Goal: Task Accomplishment & Management: Manage account settings

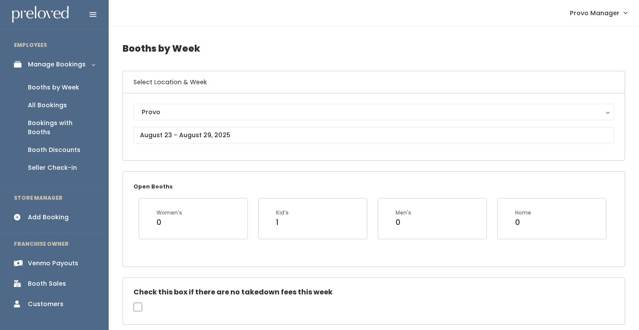
click at [62, 259] on div "Venmo Payouts" at bounding box center [53, 263] width 50 height 9
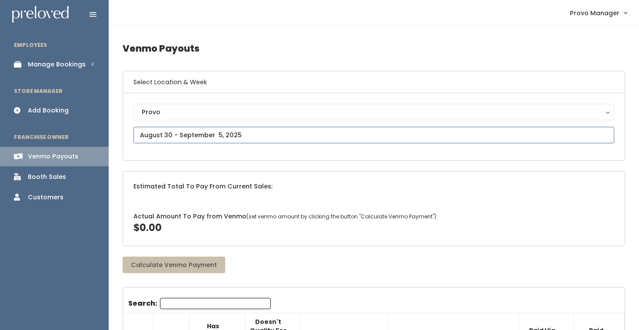
click at [139, 138] on input "text" at bounding box center [373, 135] width 480 height 17
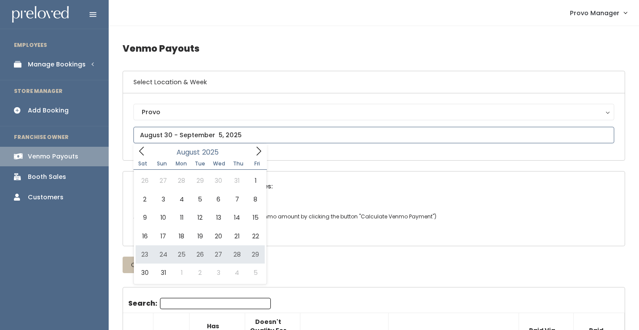
type input "August 23 to August 29"
click at [155, 139] on input "text" at bounding box center [373, 135] width 480 height 17
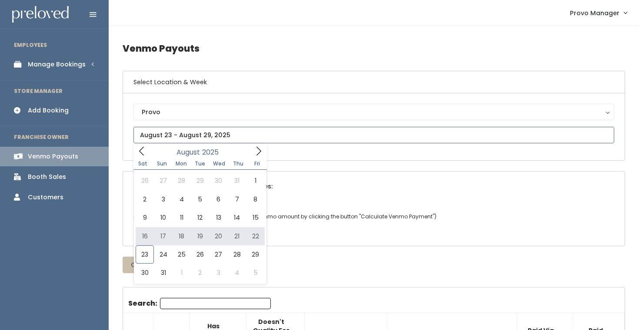
type input "August 16 to August 22"
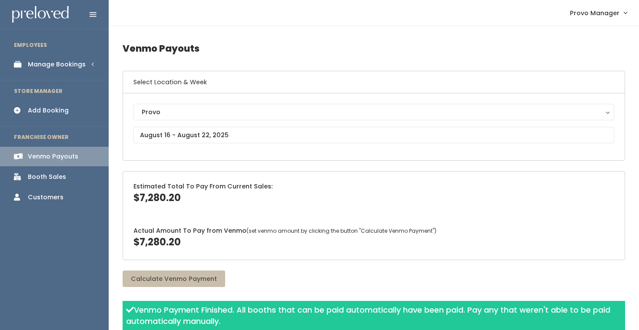
click at [56, 56] on link "Manage Bookings" at bounding box center [54, 65] width 109 height 20
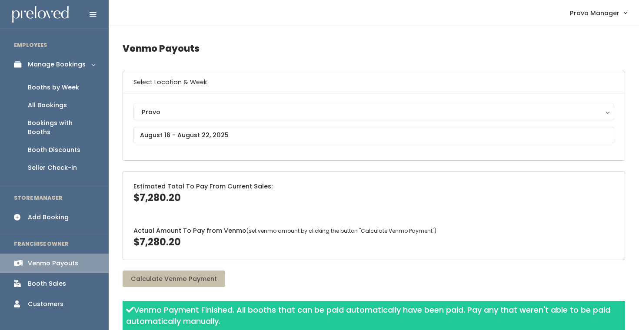
click at [55, 84] on div "Booths by Week" at bounding box center [53, 87] width 51 height 9
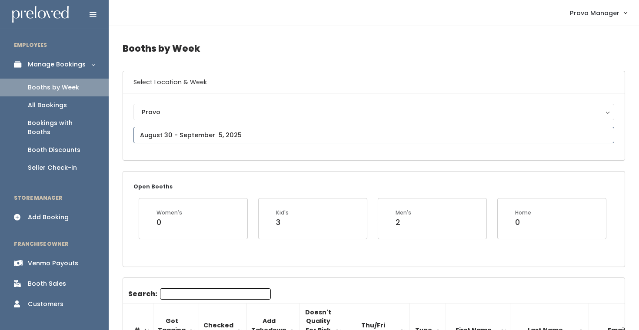
click at [191, 139] on input "text" at bounding box center [373, 135] width 480 height 17
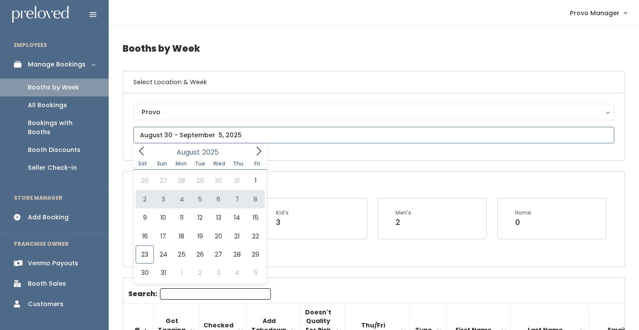
click at [259, 149] on icon at bounding box center [259, 151] width 10 height 10
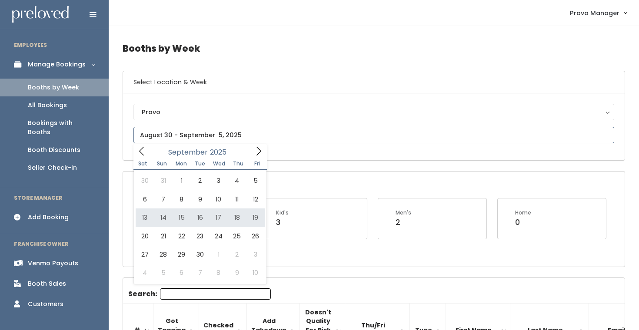
type input "[DATE] to [DATE]"
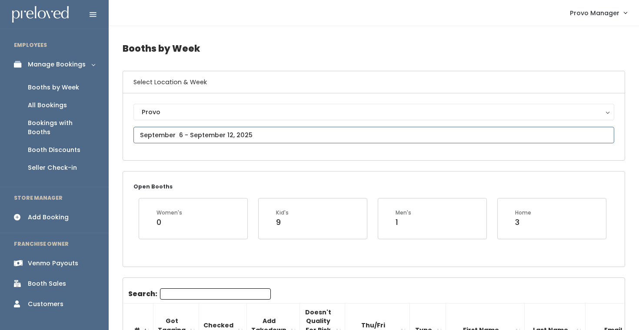
click at [162, 132] on input "text" at bounding box center [373, 135] width 480 height 17
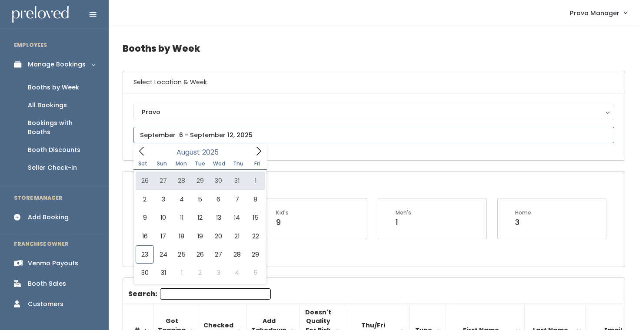
click at [258, 157] on span at bounding box center [258, 150] width 17 height 13
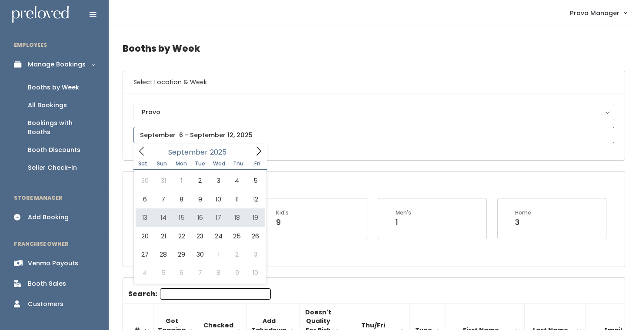
type input "September 13 to September 19"
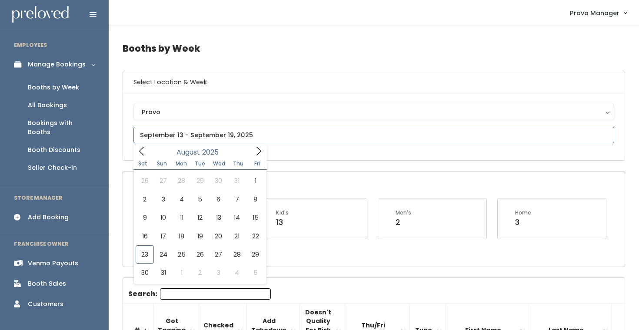
click at [187, 136] on input "text" at bounding box center [373, 135] width 480 height 17
click at [256, 159] on div "Sat Sun Mon Tue Wed Thu Fri" at bounding box center [199, 164] width 133 height 12
click at [260, 148] on icon at bounding box center [259, 151] width 10 height 10
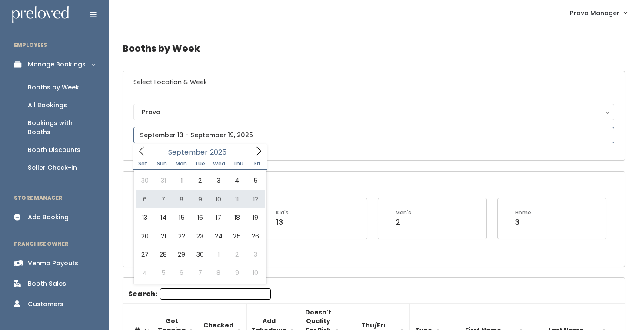
type input "[DATE] to [DATE]"
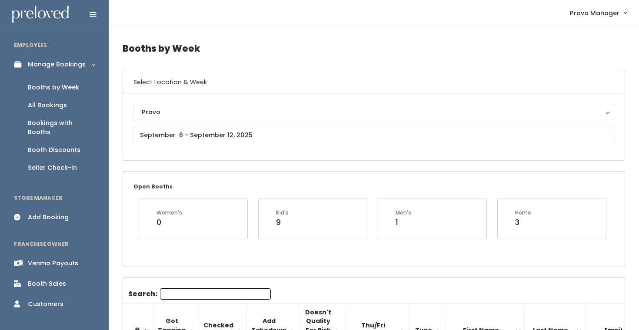
click at [181, 294] on input "Search:" at bounding box center [215, 293] width 111 height 11
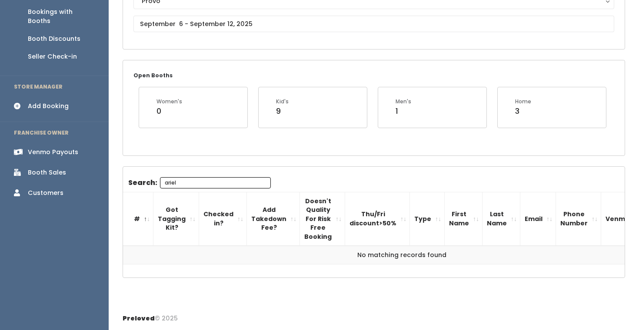
scroll to position [111, 0]
type input "ariel"
click at [192, 35] on div "Provo Provo" at bounding box center [373, 16] width 480 height 46
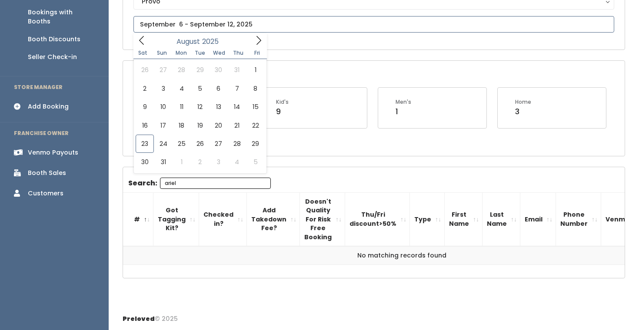
click at [186, 27] on input "text" at bounding box center [373, 24] width 480 height 17
click at [255, 40] on icon at bounding box center [259, 41] width 10 height 10
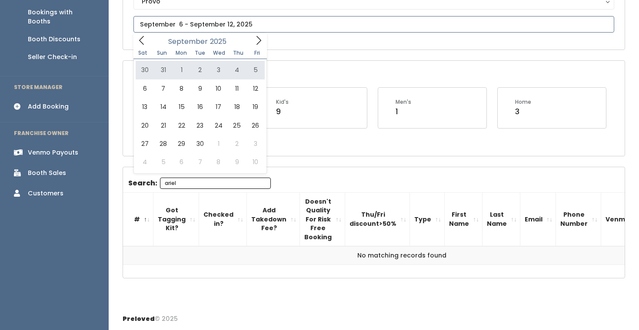
type input "August 30 to September 5"
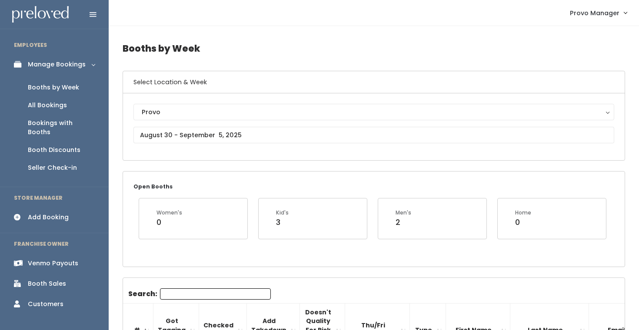
click at [173, 291] on input "Search:" at bounding box center [215, 293] width 111 height 11
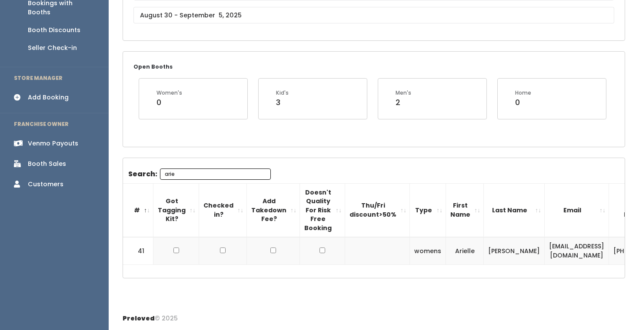
scroll to position [120, 0]
type input "ariel"
click at [173, 7] on div "Provo Provo" at bounding box center [373, 7] width 480 height 46
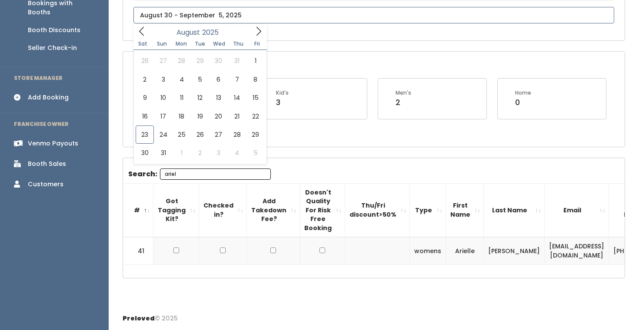
click at [173, 15] on input "text" at bounding box center [373, 15] width 480 height 17
click at [254, 35] on icon at bounding box center [259, 32] width 10 height 10
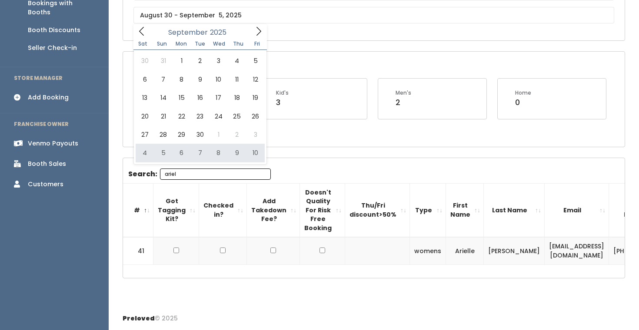
click at [301, 175] on div "Search: [PERSON_NAME] # Got Tagging Kit? Checked in? Add Takedown Fee? Doesn't …" at bounding box center [373, 217] width 501 height 96
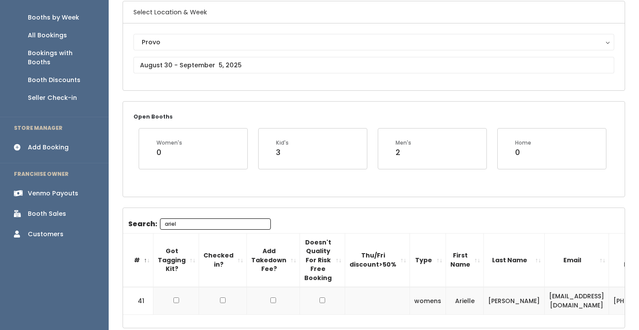
scroll to position [56, 0]
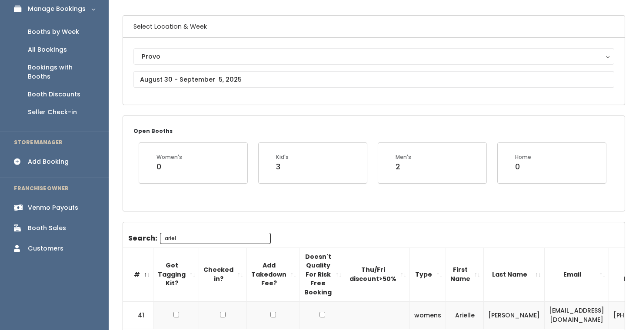
click at [59, 33] on div "Booths by Week" at bounding box center [53, 31] width 51 height 9
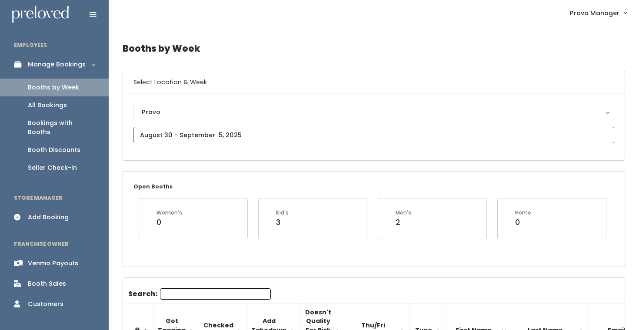
click at [207, 136] on input "text" at bounding box center [373, 135] width 480 height 17
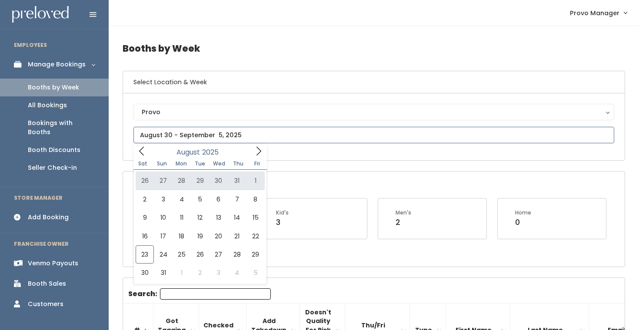
click at [255, 154] on icon at bounding box center [259, 151] width 10 height 10
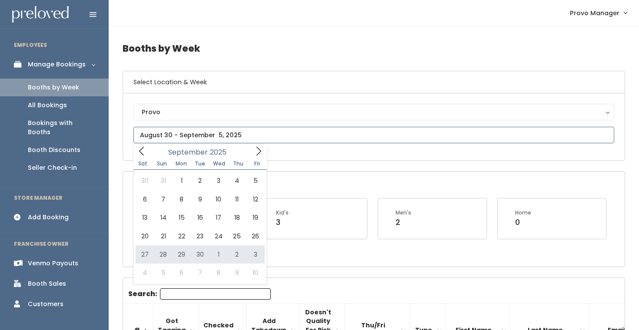
type input "September 27 to October 3"
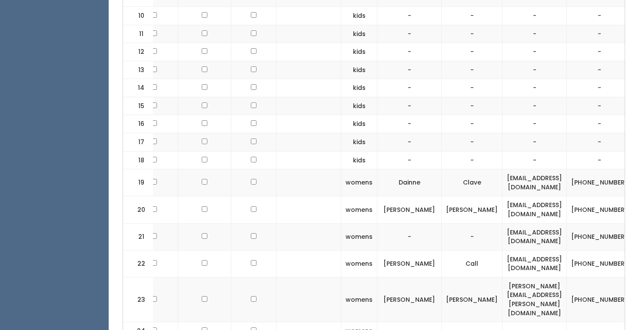
scroll to position [0, 117]
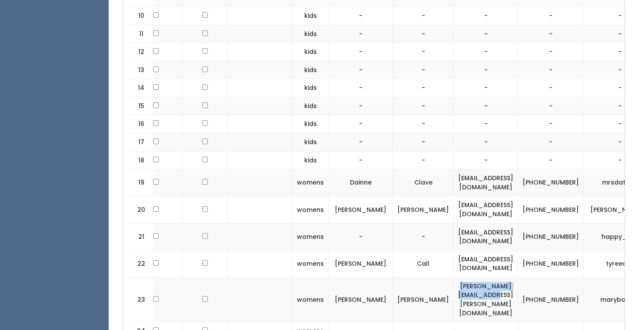
drag, startPoint x: 548, startPoint y: 285, endPoint x: 455, endPoint y: 281, distance: 93.0
click at [456, 282] on td "[PERSON_NAME][EMAIL_ADDRESS][PERSON_NAME][DOMAIN_NAME]" at bounding box center [486, 299] width 64 height 45
copy td "[PERSON_NAME][EMAIL_ADDRESS][PERSON_NAME][DOMAIN_NAME]"
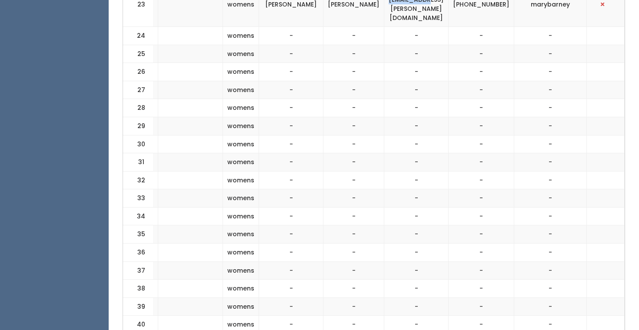
scroll to position [850, 0]
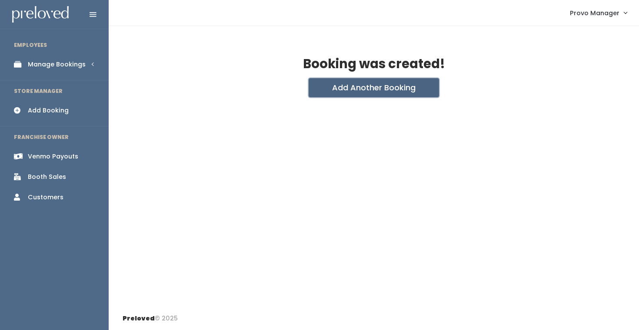
click at [340, 93] on button "Add Another Booking" at bounding box center [373, 87] width 130 height 19
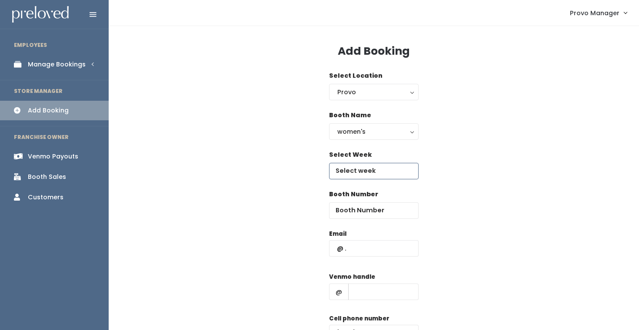
click at [361, 171] on input "text" at bounding box center [373, 171] width 89 height 17
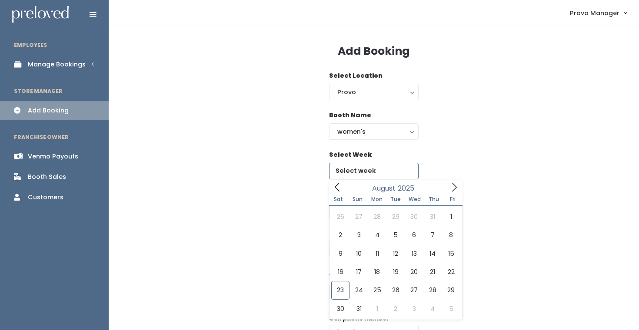
click at [451, 189] on icon at bounding box center [454, 187] width 10 height 10
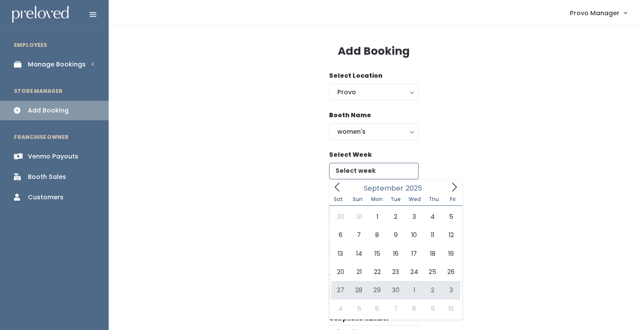
type input "[DATE] to [DATE]"
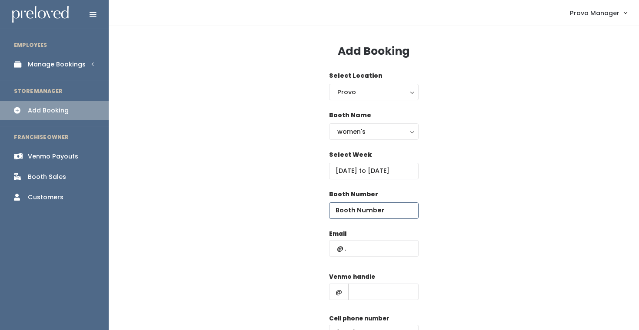
click at [359, 208] on input "number" at bounding box center [373, 210] width 89 height 17
type input "38"
click at [355, 252] on input "text" at bounding box center [373, 248] width 89 height 17
paste input "[PERSON_NAME][EMAIL_ADDRESS][PERSON_NAME][DOMAIN_NAME]"
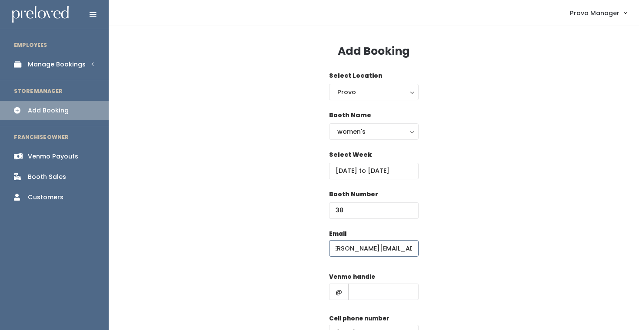
type input "mary.katilyn@hotmail.com"
click at [376, 305] on div "Venmo handle @" at bounding box center [373, 289] width 89 height 35
click at [375, 291] on input "text" at bounding box center [383, 292] width 70 height 17
type input "d"
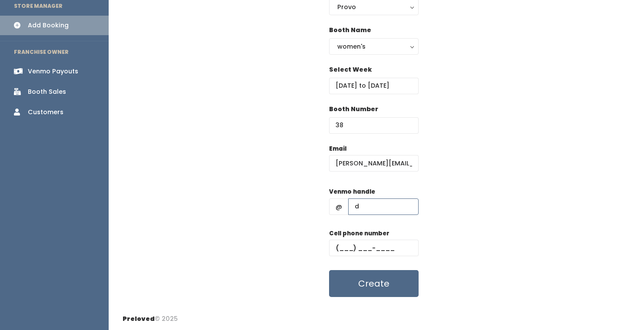
scroll to position [86, 0]
click at [383, 252] on input "text" at bounding box center [373, 247] width 89 height 17
type input "(555) 555-5555"
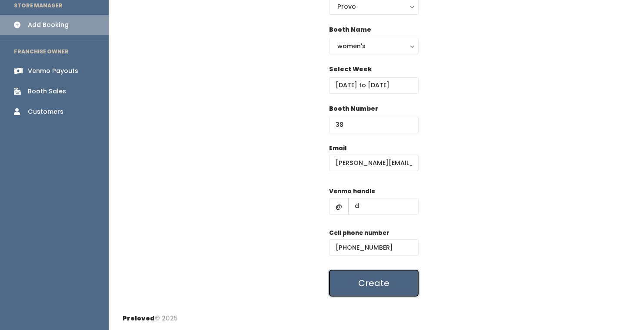
click at [360, 281] on button "Create" at bounding box center [373, 283] width 89 height 27
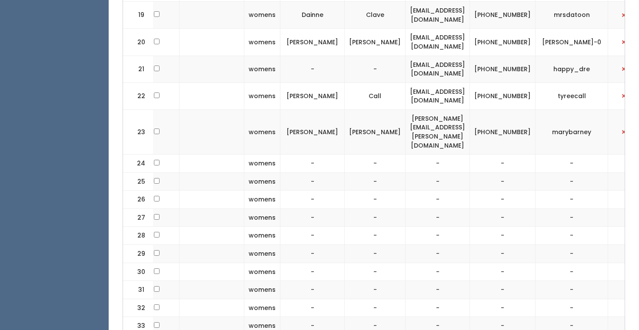
scroll to position [0, 198]
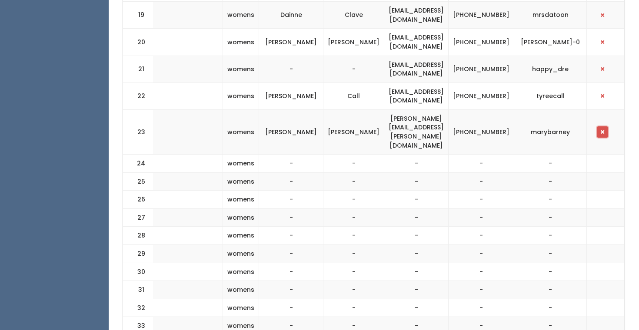
click at [608, 126] on button "button" at bounding box center [601, 131] width 11 height 11
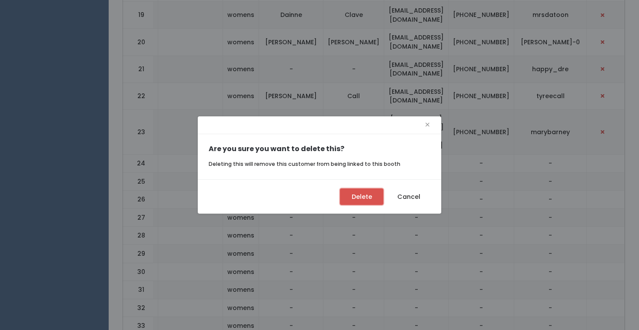
click at [356, 197] on button "Delete" at bounding box center [361, 197] width 43 height 17
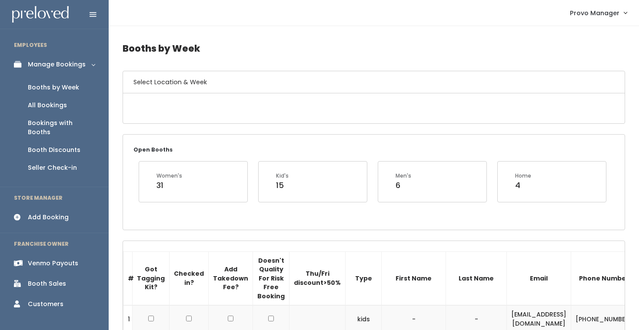
scroll to position [717, 0]
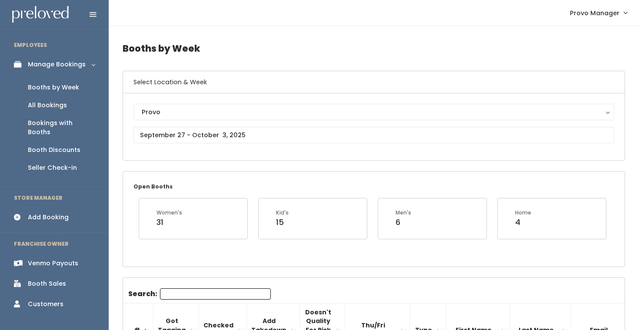
click at [56, 259] on div "Venmo Payouts" at bounding box center [53, 263] width 50 height 9
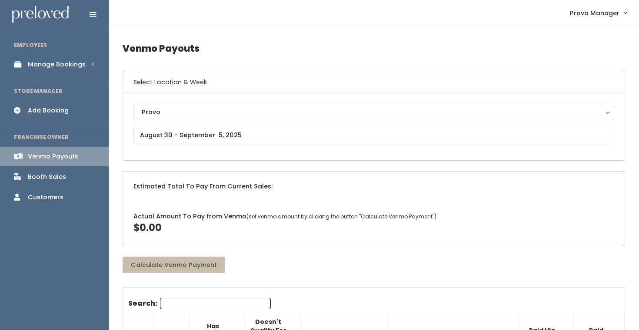
scroll to position [10, 0]
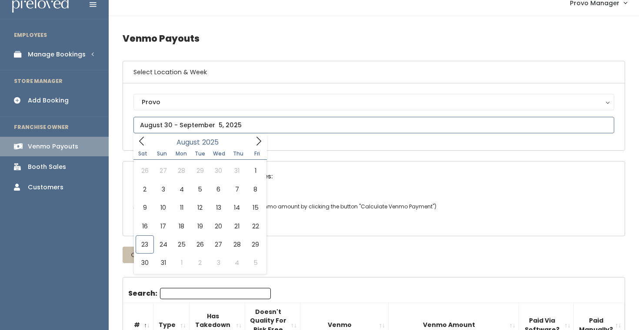
click at [216, 126] on input "text" at bounding box center [373, 125] width 480 height 17
type input "August 16 to August 22"
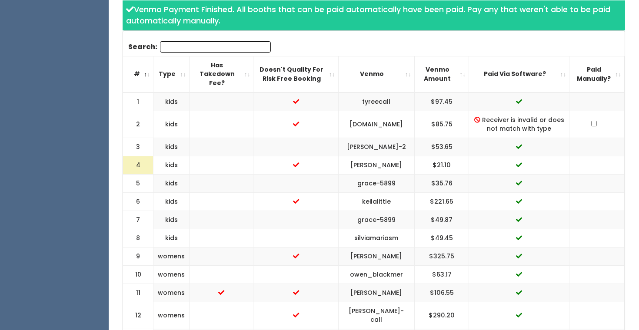
scroll to position [313, 0]
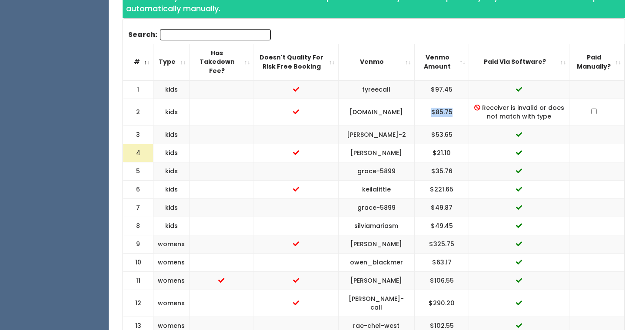
drag, startPoint x: 456, startPoint y: 101, endPoint x: 422, endPoint y: 99, distance: 34.0
click at [424, 100] on td "$85.75" at bounding box center [441, 112] width 55 height 27
copy td "$85.75"
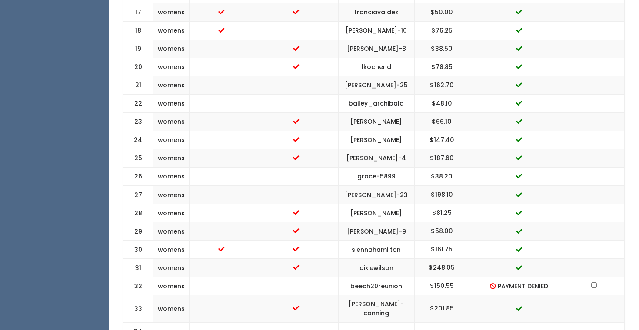
scroll to position [822, 0]
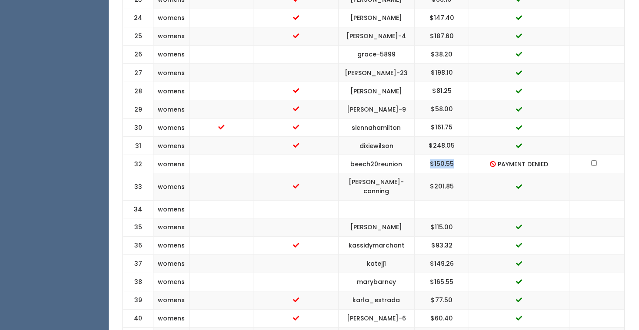
drag, startPoint x: 456, startPoint y: 146, endPoint x: 424, endPoint y: 145, distance: 31.7
click at [425, 155] on td "$150.55" at bounding box center [441, 164] width 55 height 18
copy td "$150.55"
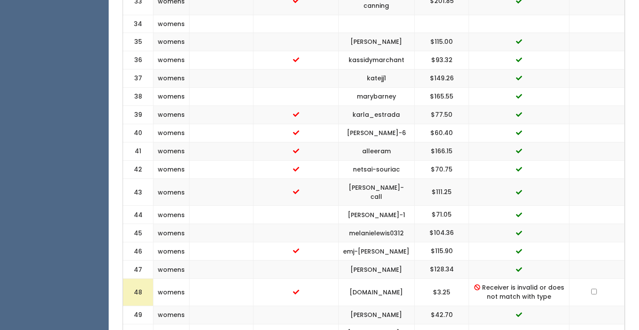
scroll to position [1041, 0]
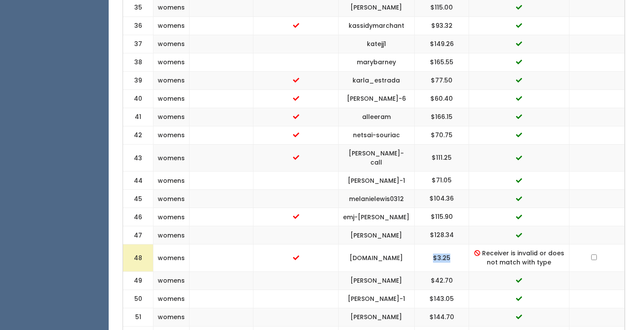
drag, startPoint x: 458, startPoint y: 222, endPoint x: 422, endPoint y: 221, distance: 36.1
click at [422, 245] on td "$3.25" at bounding box center [441, 258] width 55 height 27
copy td "$3.25"
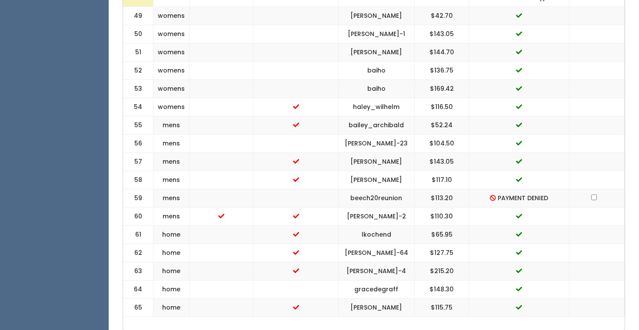
scroll to position [1323, 0]
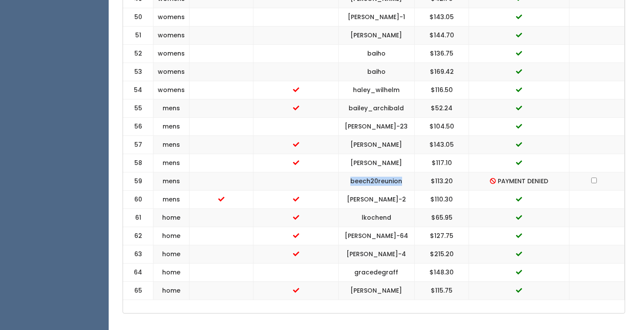
drag, startPoint x: 407, startPoint y: 149, endPoint x: 348, endPoint y: 146, distance: 59.1
click at [348, 172] on td "beech20reunion" at bounding box center [376, 181] width 76 height 18
drag, startPoint x: 459, startPoint y: 146, endPoint x: 413, endPoint y: 146, distance: 46.1
click at [413, 172] on "59 mens beech20reunion $113.20 PAYMENT DENIED" at bounding box center [373, 181] width 501 height 18
copy "$113.20"
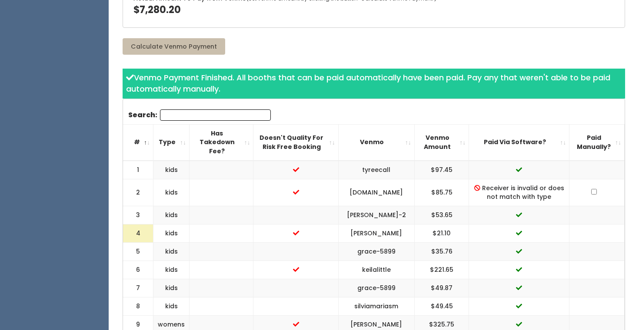
scroll to position [239, 0]
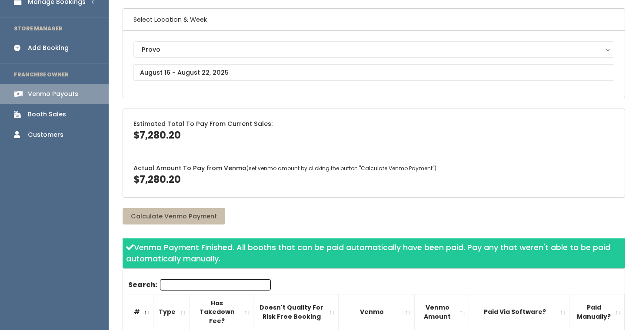
click at [76, 69] on li "FRANCHISE OWNER" at bounding box center [54, 75] width 109 height 18
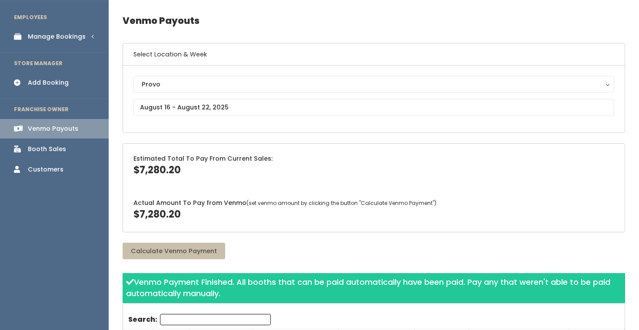
scroll to position [17, 0]
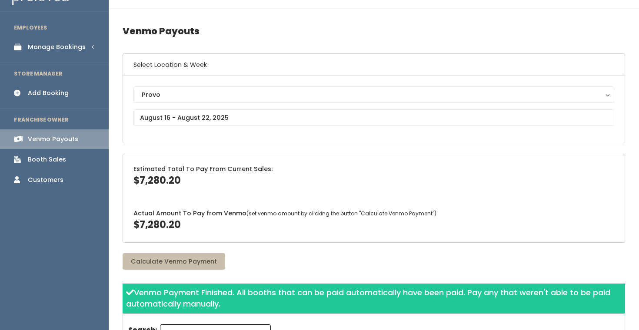
click at [81, 34] on li "EMPLOYEES" at bounding box center [54, 28] width 109 height 18
click at [81, 45] on div "Manage Bookings" at bounding box center [57, 47] width 58 height 9
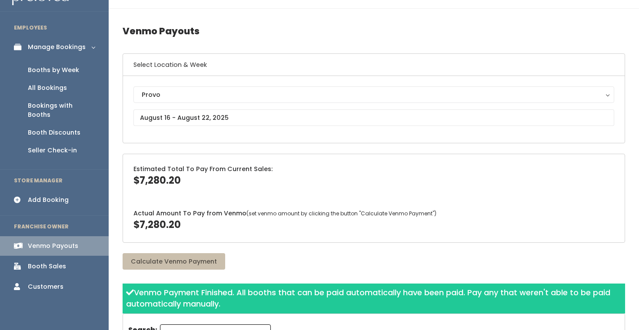
click at [73, 67] on div "Booths by Week" at bounding box center [53, 70] width 51 height 9
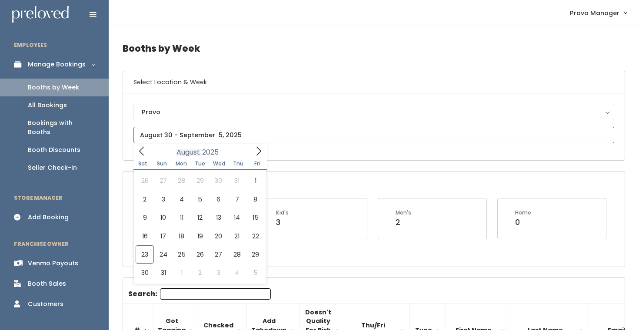
click at [198, 139] on input "text" at bounding box center [373, 135] width 480 height 17
type input "[DATE] to [DATE]"
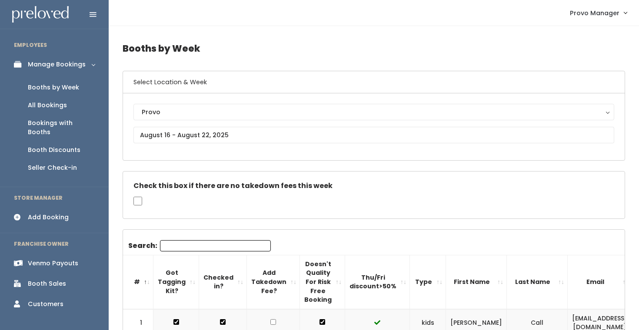
click at [183, 248] on input "Search:" at bounding box center [215, 245] width 111 height 11
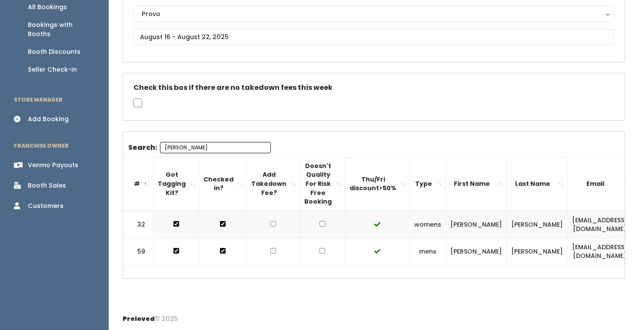
scroll to position [0, 106]
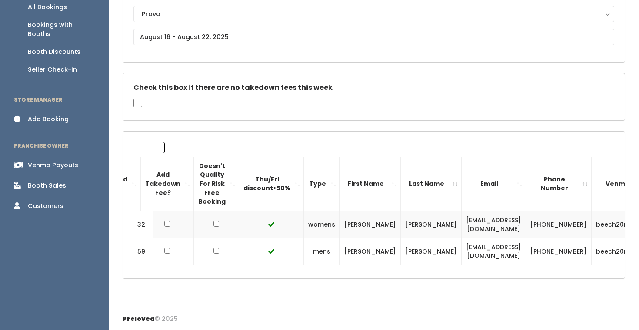
type input "cather"
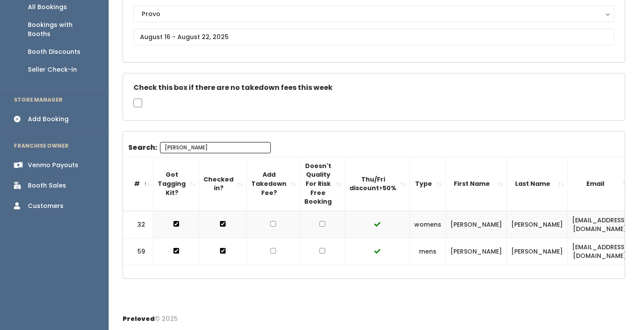
click at [217, 147] on input "cather" at bounding box center [215, 147] width 111 height 11
click at [215, 147] on input "cather" at bounding box center [215, 147] width 111 height 11
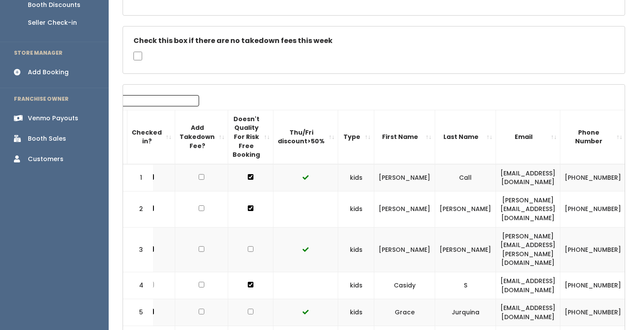
scroll to position [0, 164]
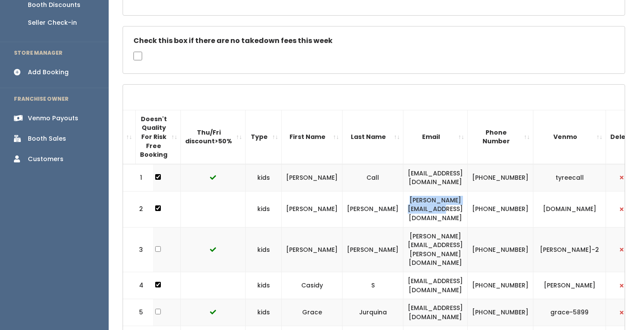
drag, startPoint x: 464, startPoint y: 204, endPoint x: 367, endPoint y: 202, distance: 96.9
click at [403, 202] on td "[PERSON_NAME][EMAIL_ADDRESS][DOMAIN_NAME]" at bounding box center [435, 209] width 64 height 36
copy td "[PERSON_NAME][EMAIL_ADDRESS][DOMAIN_NAME]"
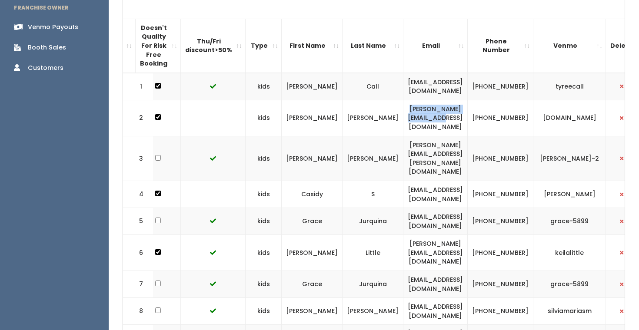
scroll to position [0, 0]
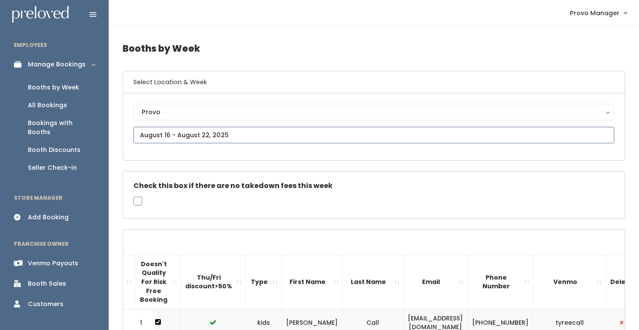
click at [200, 137] on input "text" at bounding box center [373, 135] width 480 height 17
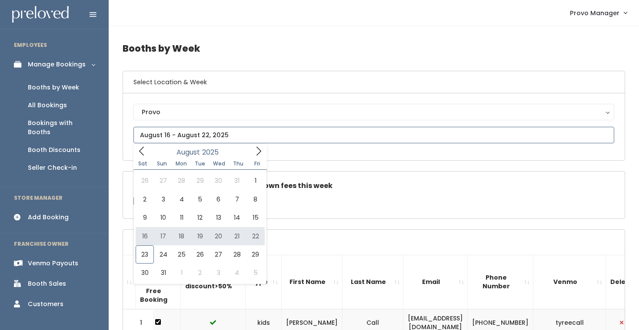
type input "[DATE] to [DATE]"
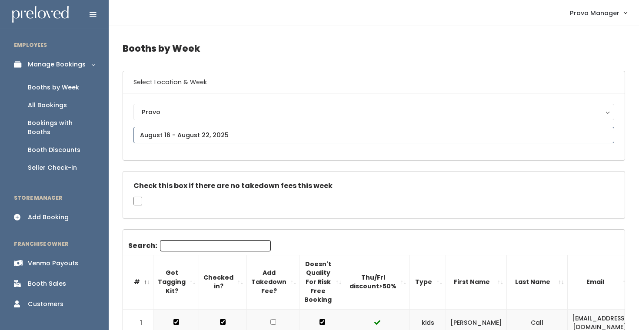
click at [191, 135] on input "text" at bounding box center [373, 135] width 480 height 17
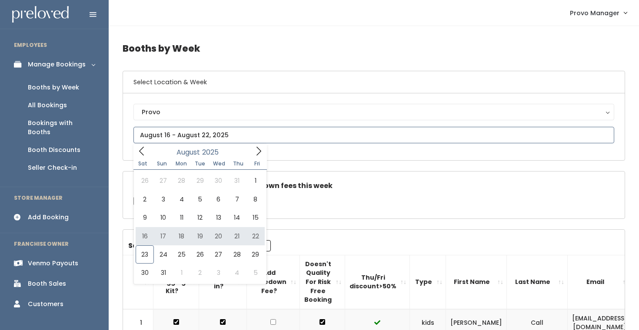
type input "[DATE] to [DATE]"
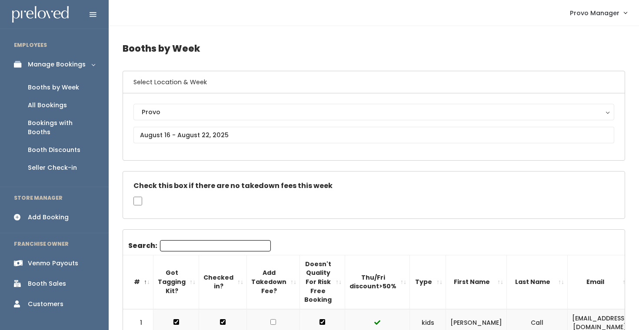
click at [63, 254] on link "Venmo Payouts" at bounding box center [54, 264] width 109 height 20
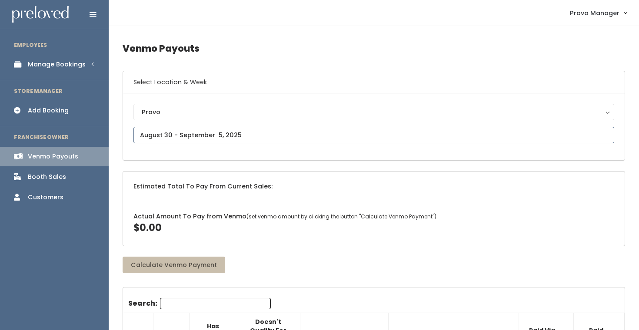
click at [180, 131] on input "text" at bounding box center [373, 135] width 480 height 17
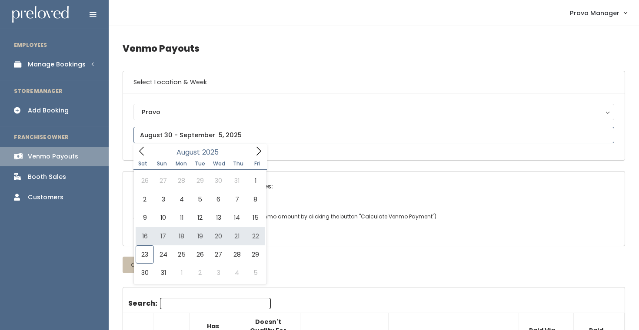
type input "[DATE] to [DATE]"
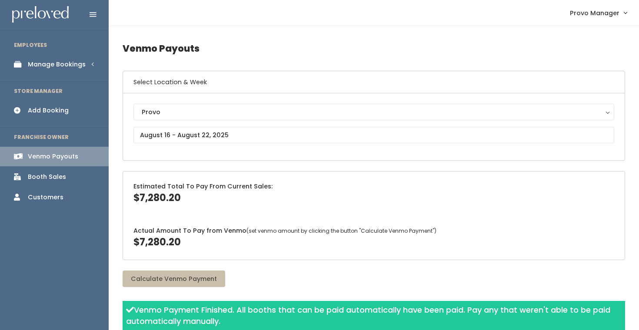
click at [83, 61] on div "Manage Bookings" at bounding box center [57, 64] width 58 height 9
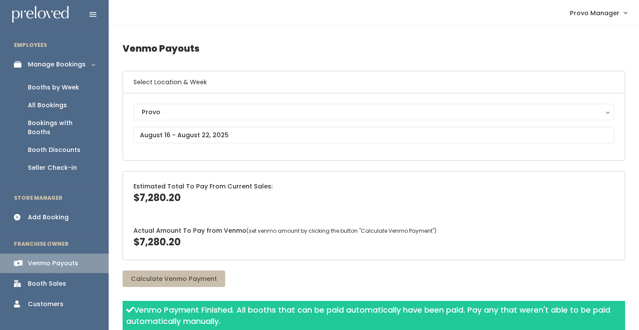
click at [81, 85] on link "Booths by Week" at bounding box center [54, 88] width 109 height 18
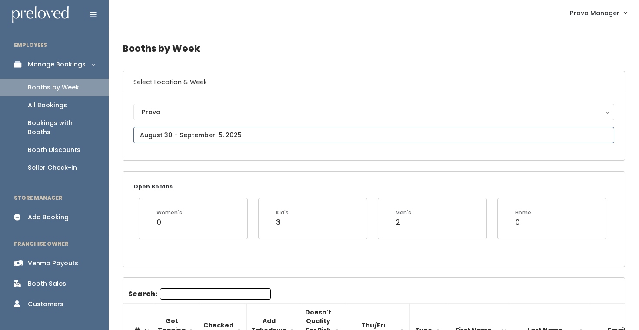
click at [202, 133] on input "text" at bounding box center [373, 135] width 480 height 17
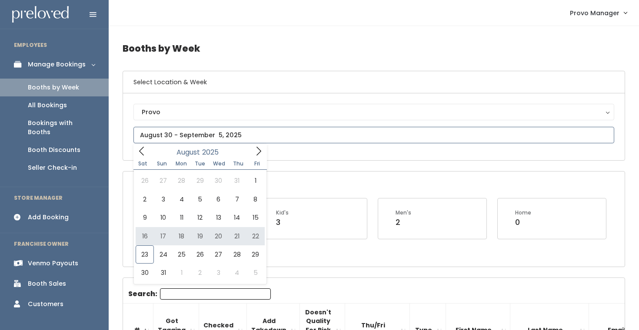
type input "[DATE] to [DATE]"
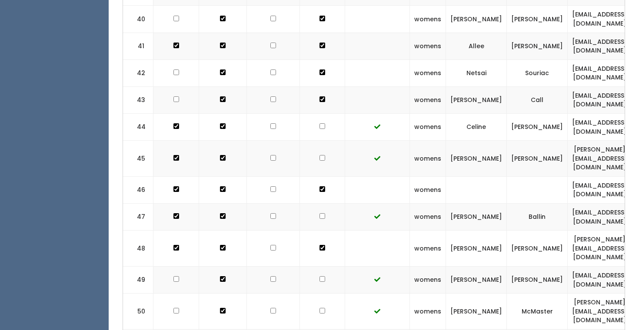
scroll to position [1474, 0]
